Goal: Information Seeking & Learning: Learn about a topic

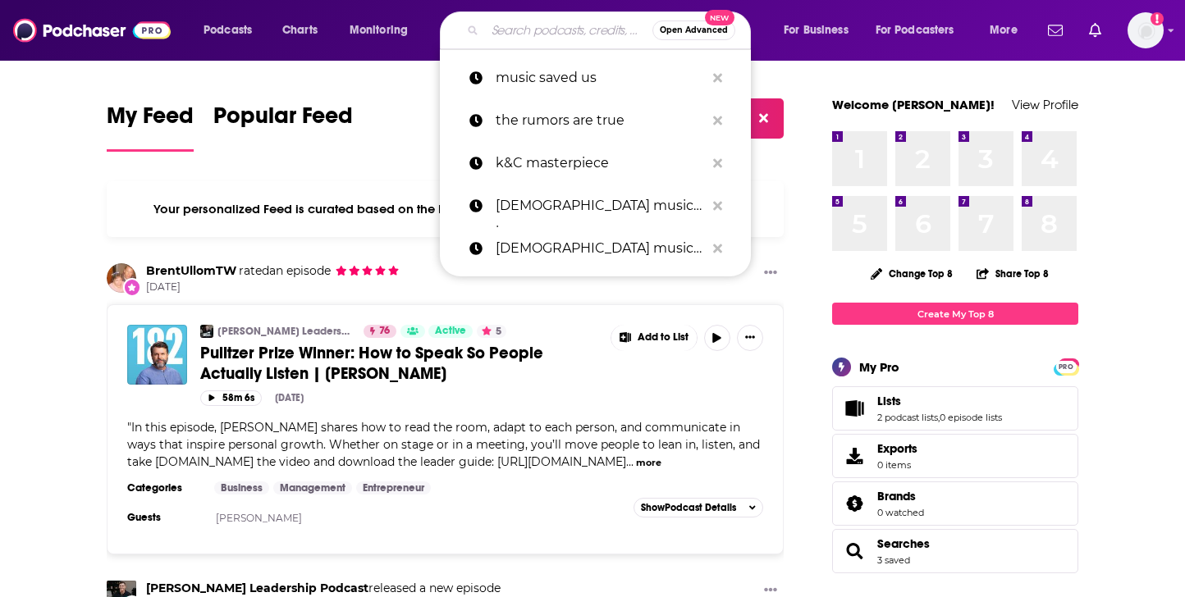
click at [510, 30] on input "Search podcasts, credits, & more..." at bounding box center [568, 30] width 167 height 26
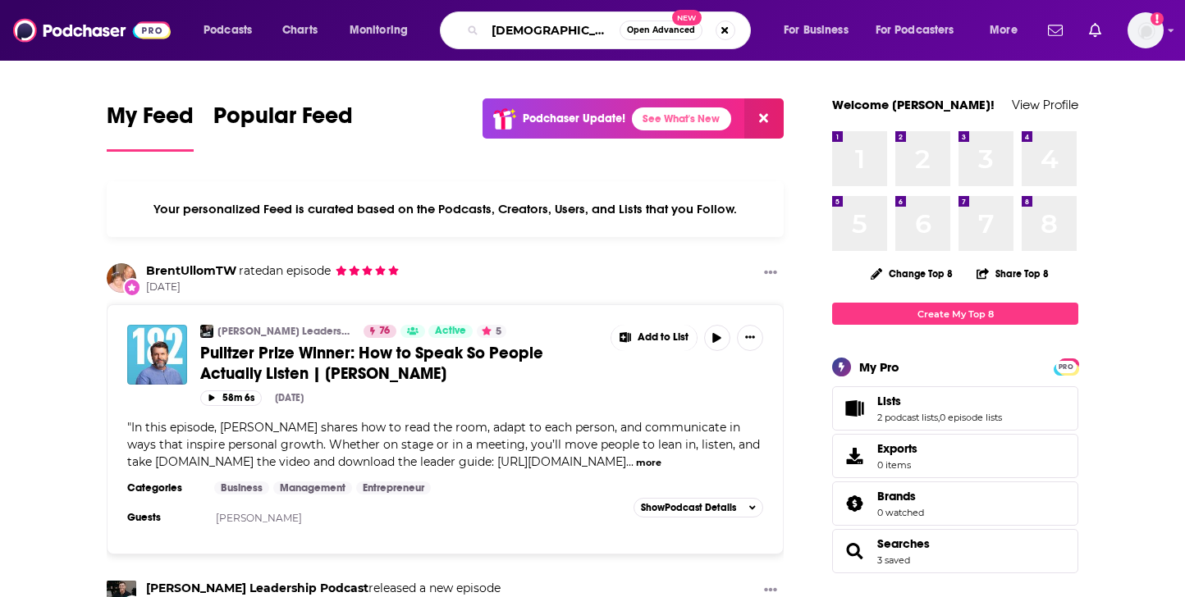
type input "[DEMOGRAPHIC_DATA]"
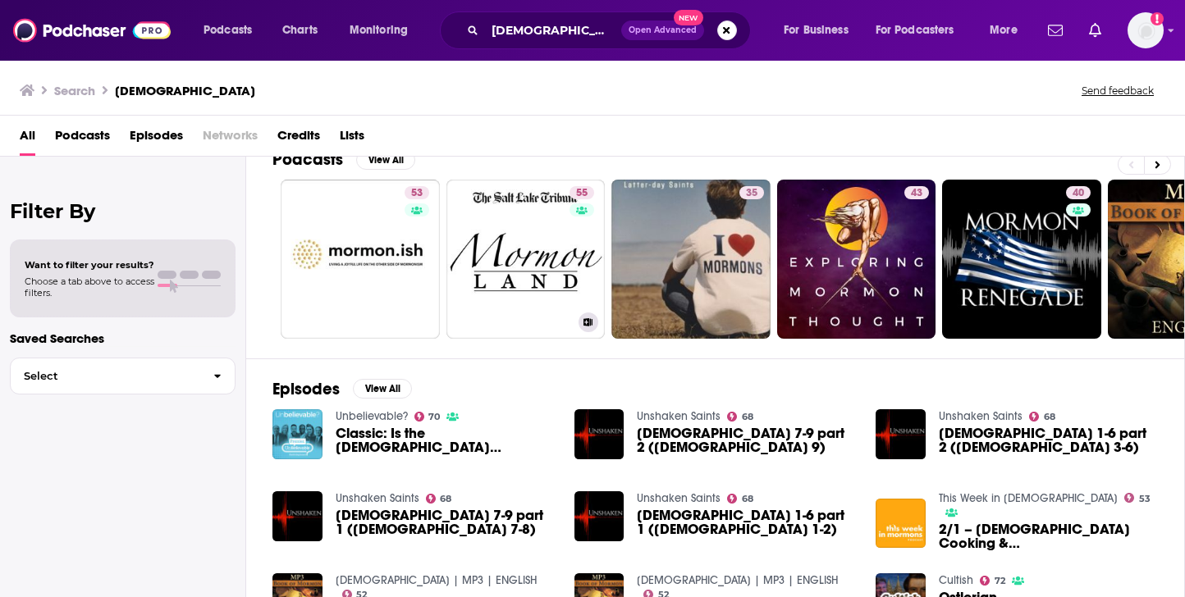
scroll to position [22, 0]
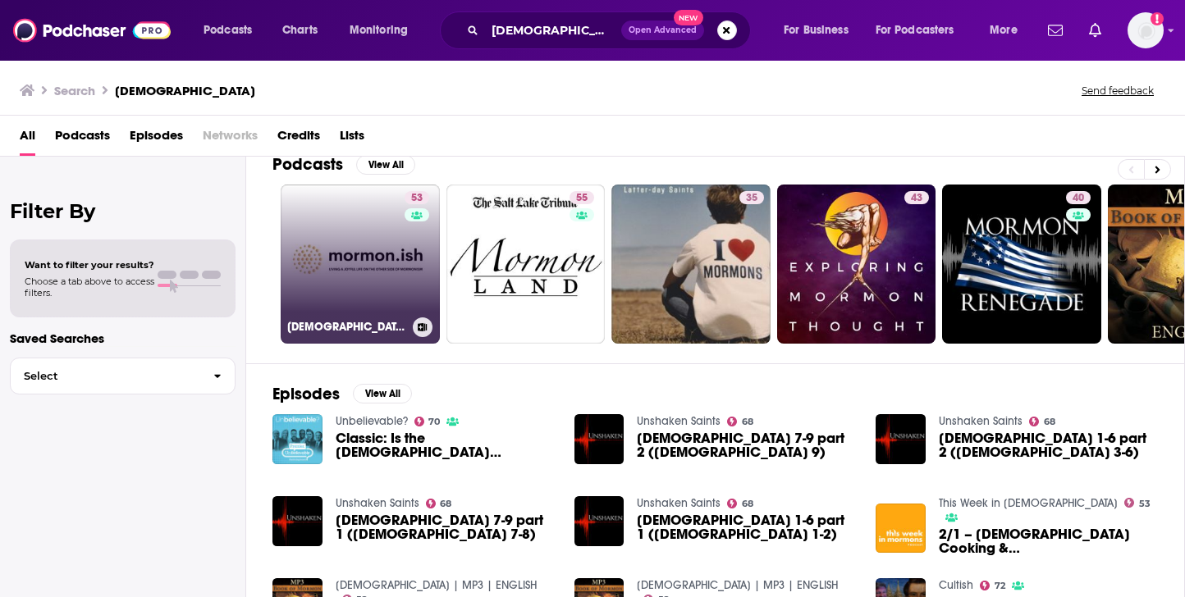
click at [338, 260] on link "53 [DEMOGRAPHIC_DATA]ish" at bounding box center [360, 264] width 159 height 159
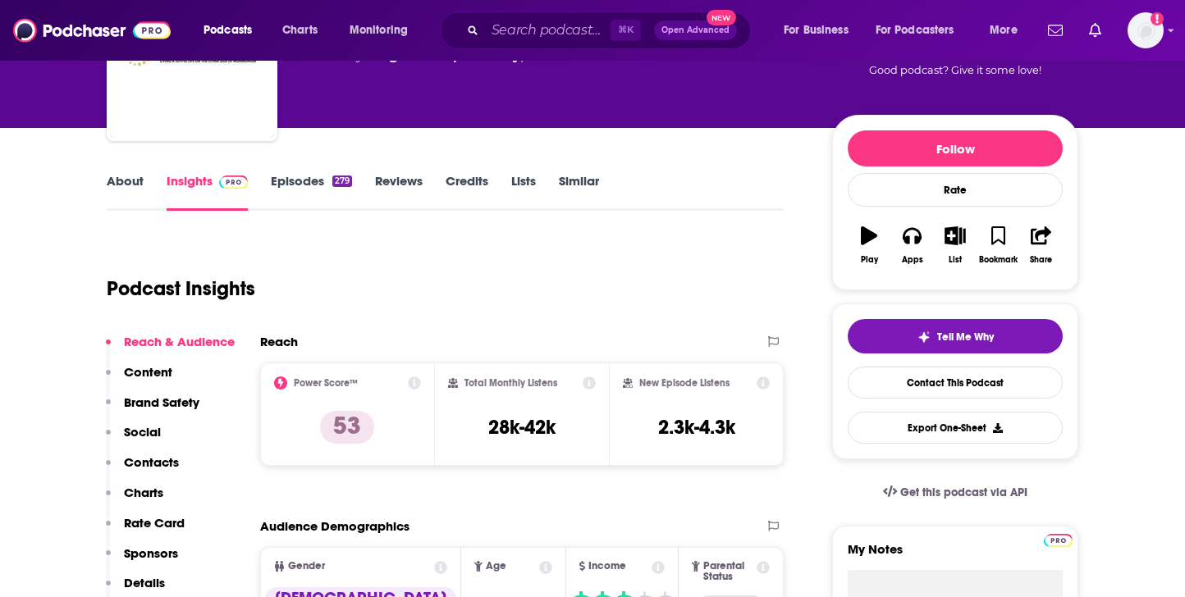
scroll to position [155, 0]
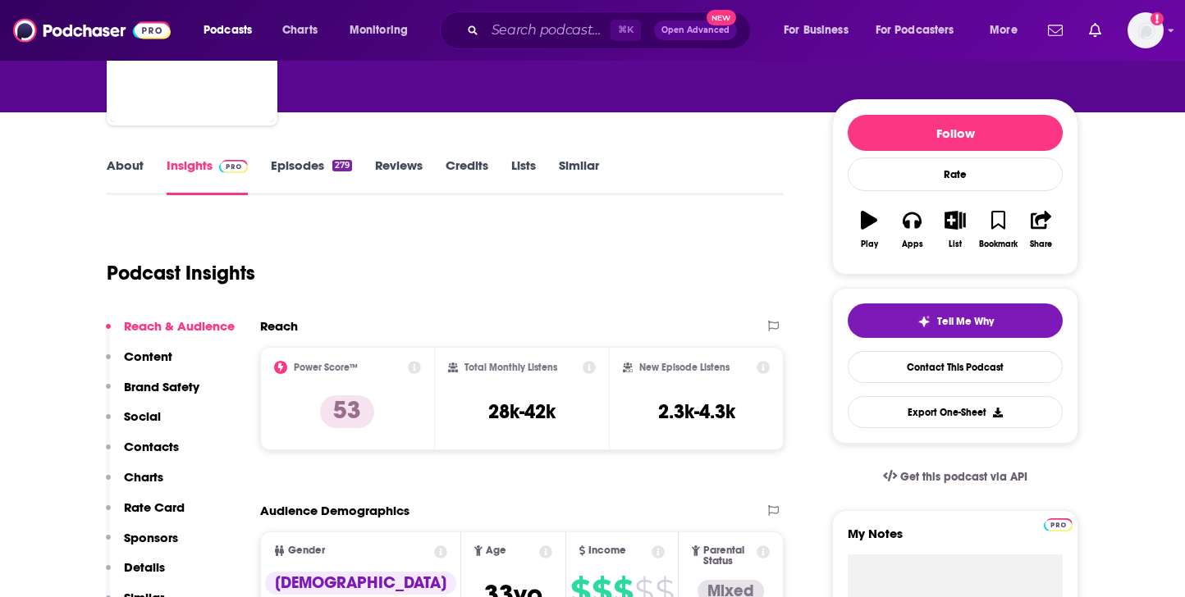
click at [306, 160] on link "Episodes 279" at bounding box center [311, 177] width 81 height 38
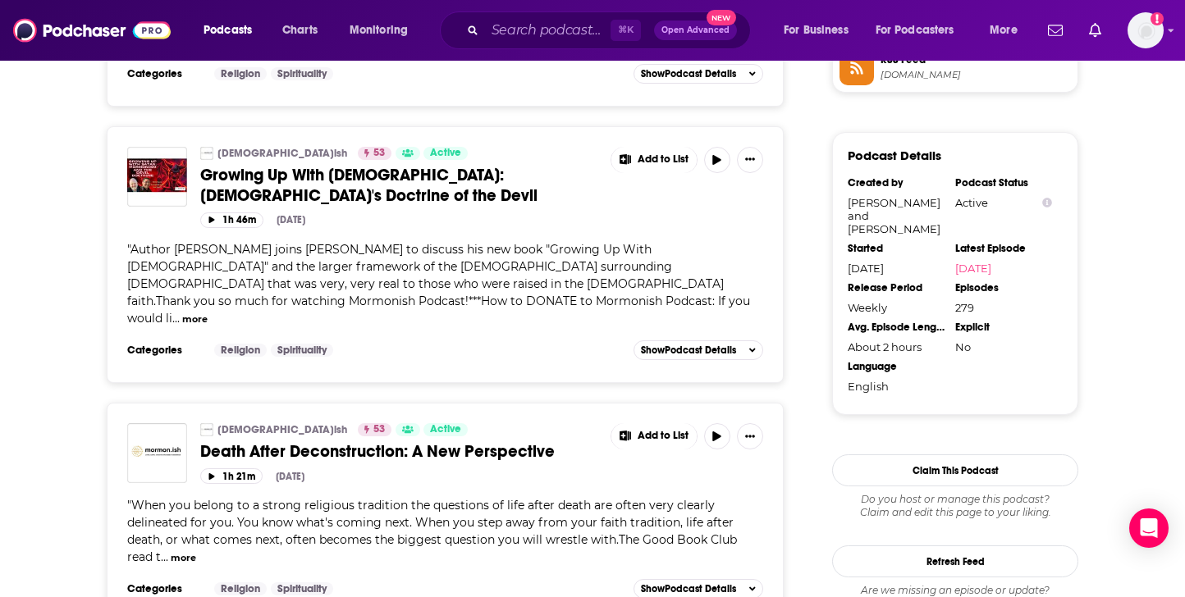
scroll to position [1538, 0]
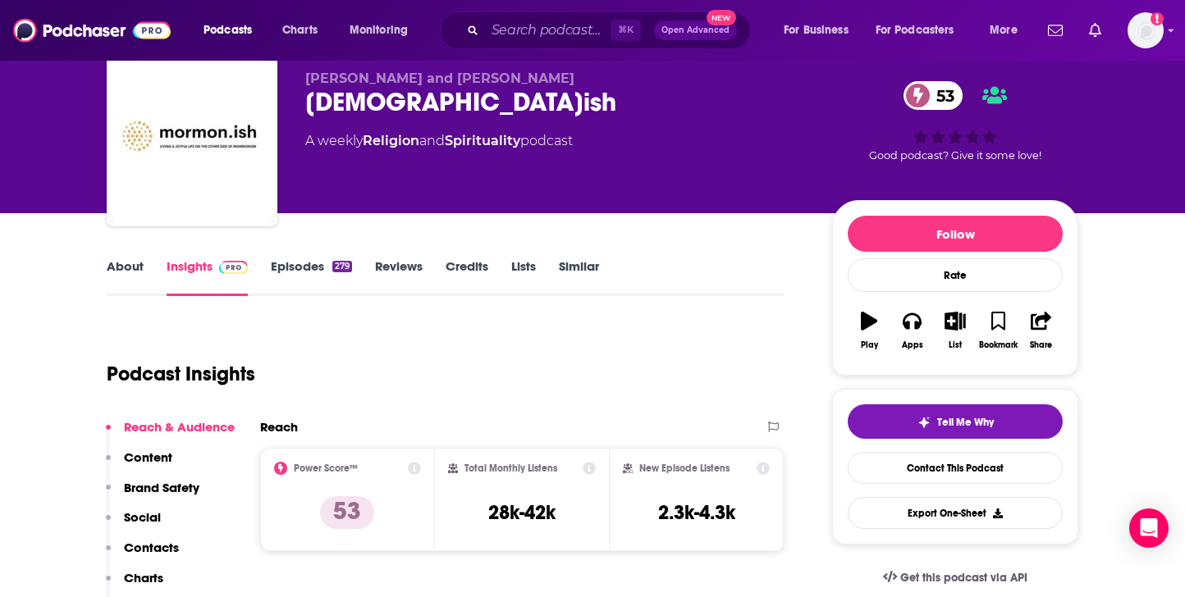
scroll to position [53, 0]
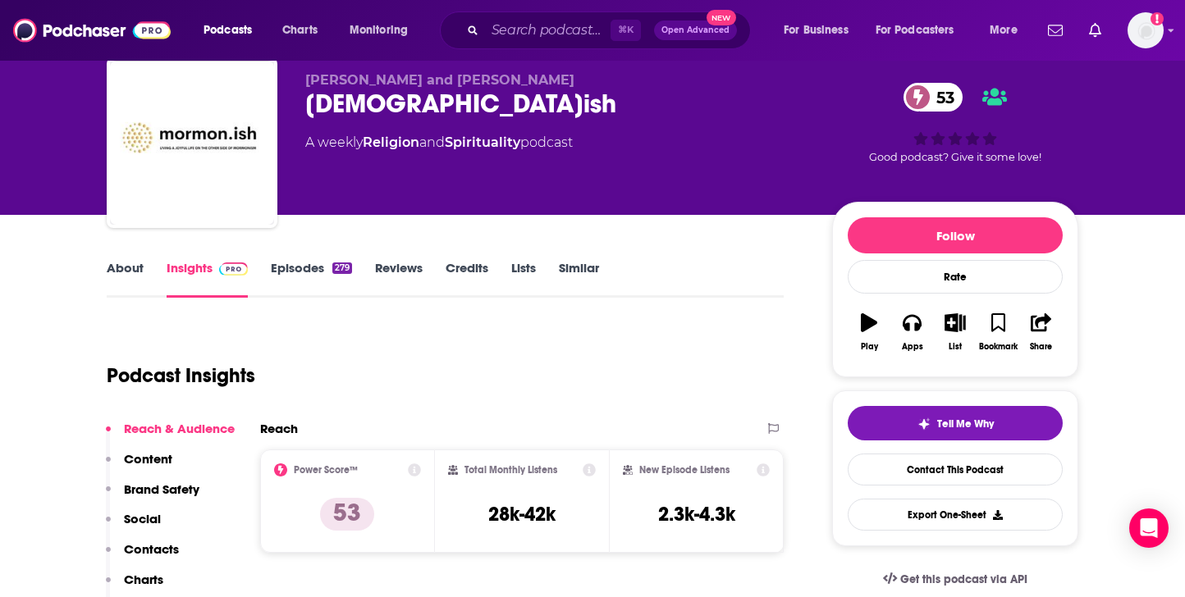
click at [121, 271] on link "About" at bounding box center [125, 279] width 37 height 38
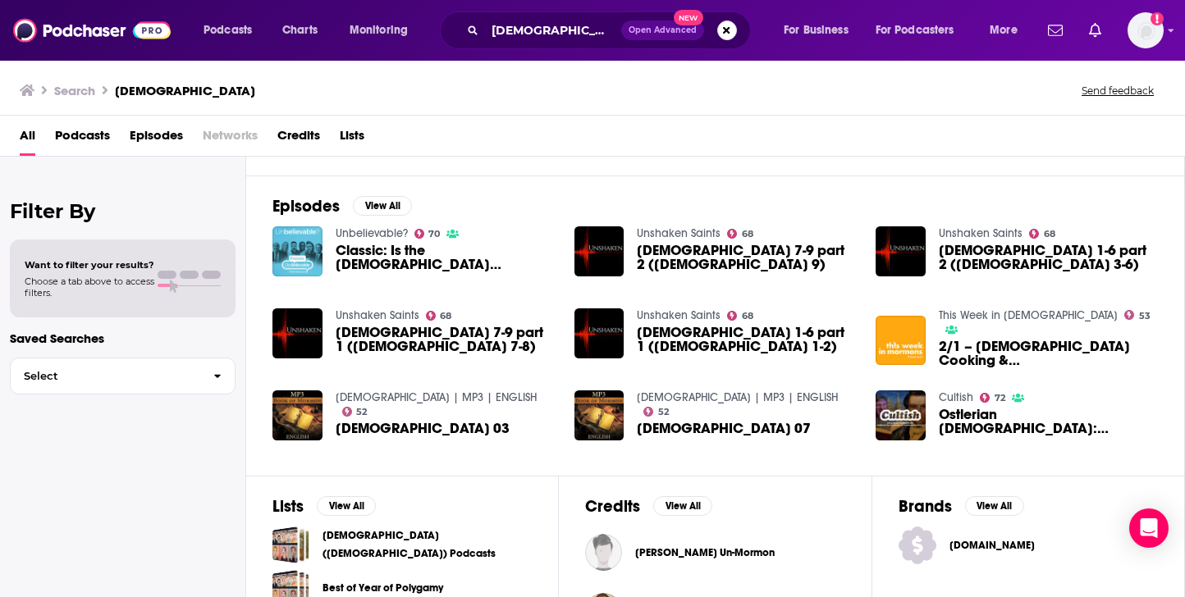
scroll to position [208, 0]
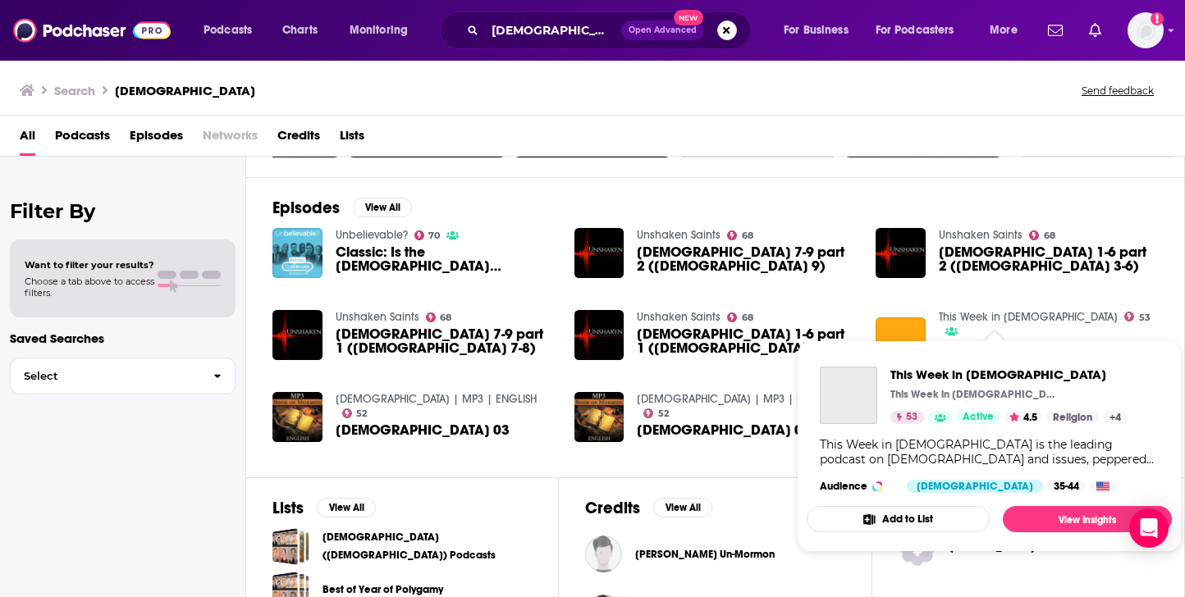
click at [992, 314] on link "This Week in [DEMOGRAPHIC_DATA]" at bounding box center [1028, 317] width 179 height 14
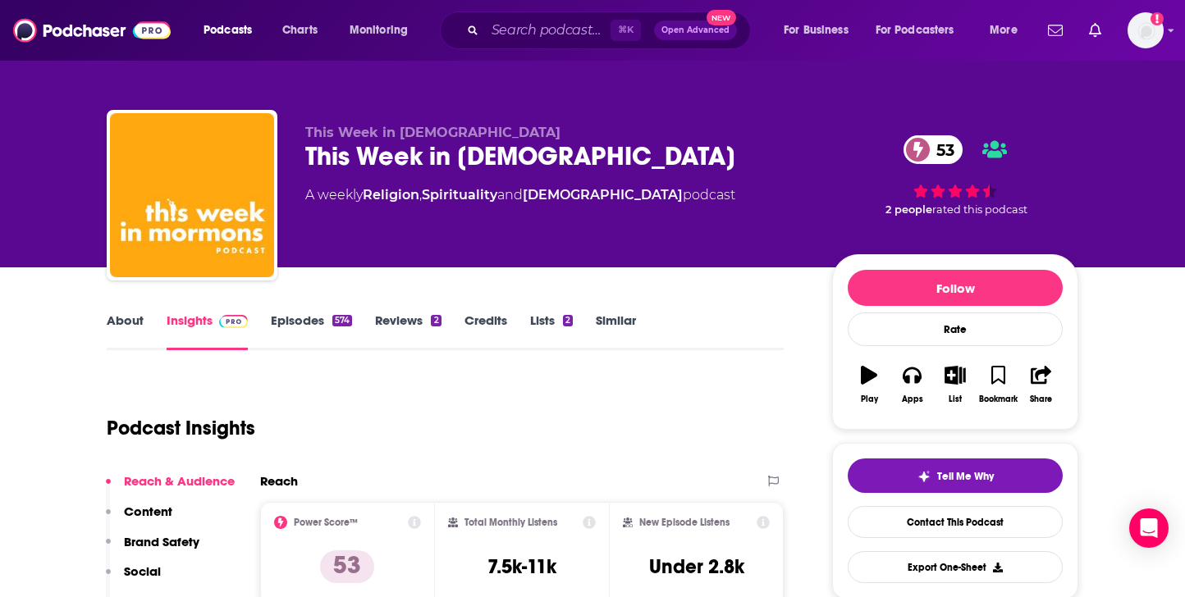
click at [122, 314] on link "About" at bounding box center [125, 332] width 37 height 38
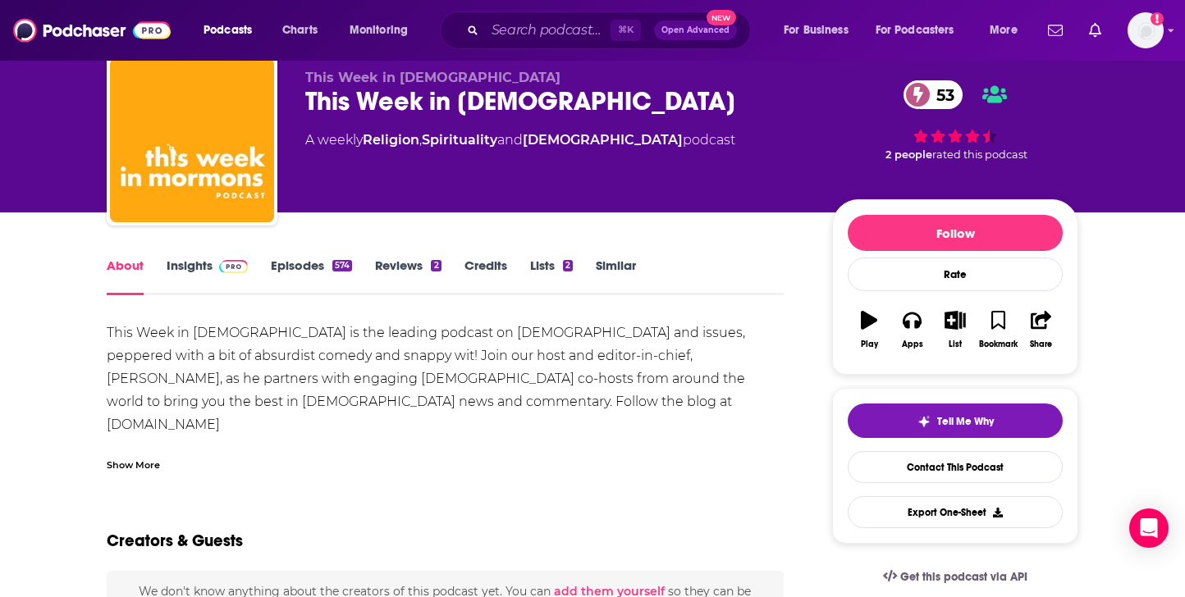
scroll to position [53, 0]
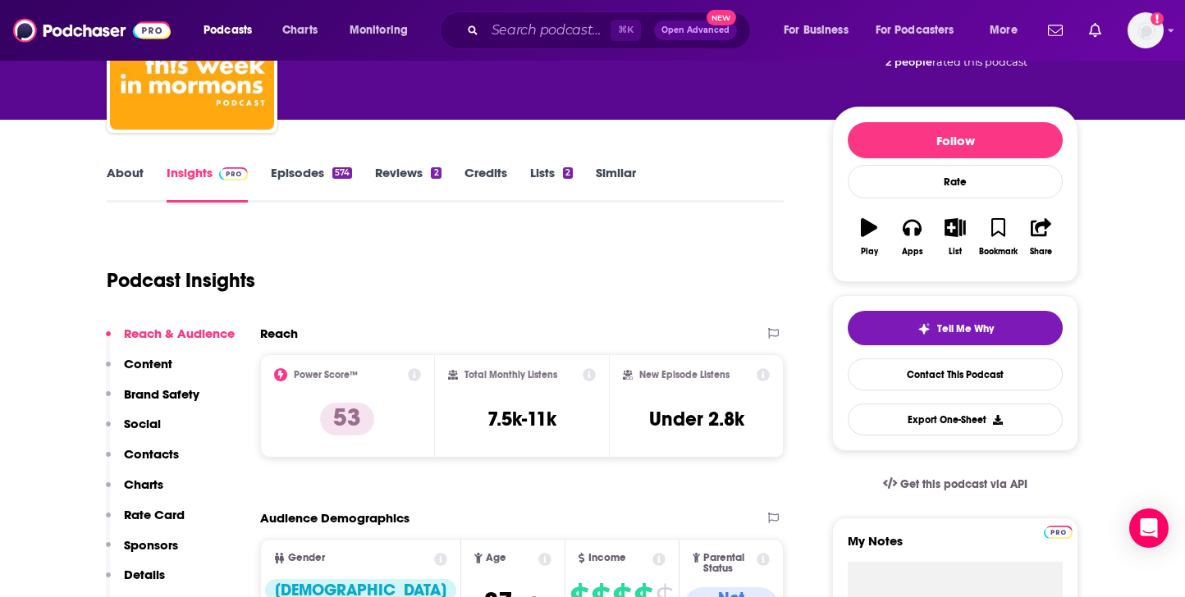
scroll to position [146, 0]
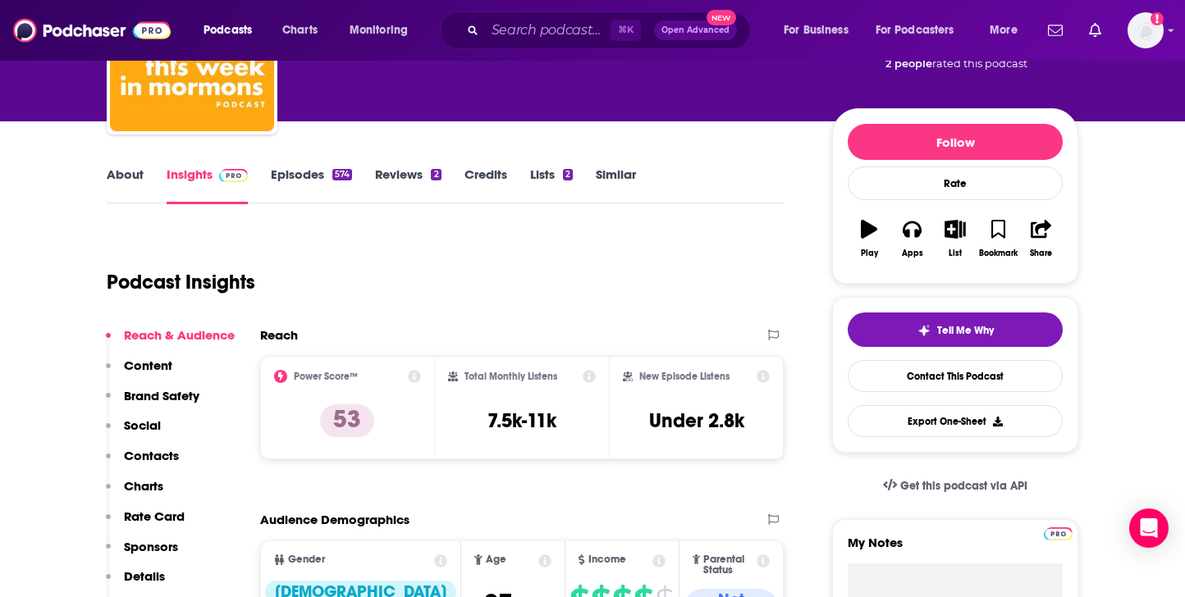
click at [285, 171] on link "Episodes 574" at bounding box center [311, 186] width 81 height 38
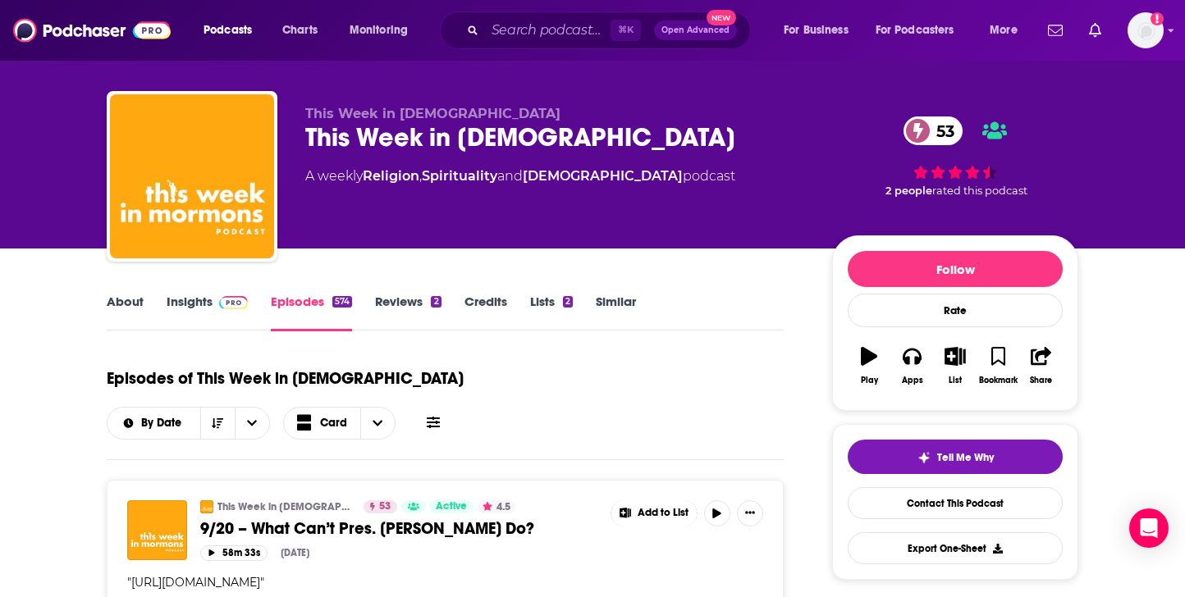
scroll to position [11, 0]
